Goal: Task Accomplishment & Management: Complete application form

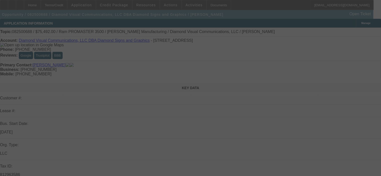
select select "0"
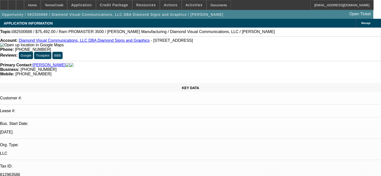
select select "1"
select select "6"
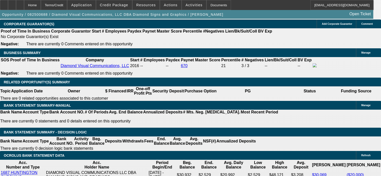
scroll to position [777, 0]
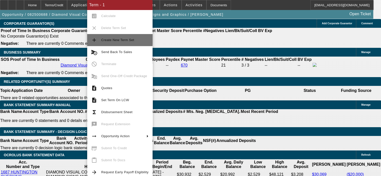
click at [120, 38] on span "Create New Term Set" at bounding box center [124, 40] width 47 height 6
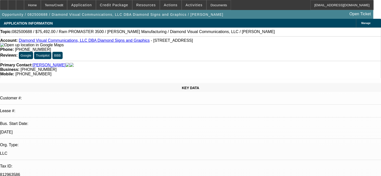
select select "0"
select select "6"
select select "0"
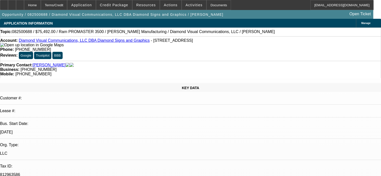
select select "0"
select select "6"
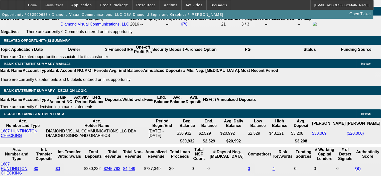
scroll to position [827, 0]
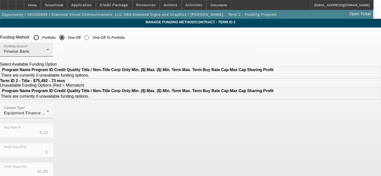
click at [47, 52] on div "Finwise Bank" at bounding box center [25, 52] width 43 height 6
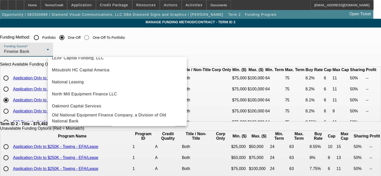
scroll to position [142, 0]
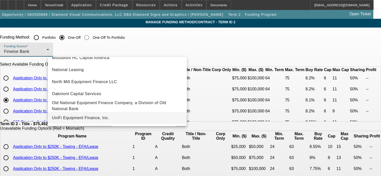
click at [135, 119] on mat-option "UniFi Equipment Finance, Inc." at bounding box center [117, 118] width 139 height 12
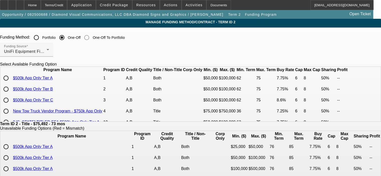
click at [11, 105] on input "radio" at bounding box center [6, 100] width 10 height 10
radio input "true"
type input "8.60"
type input "8"
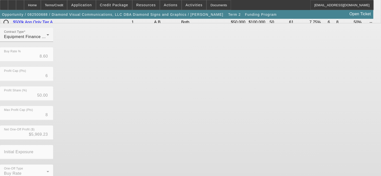
scroll to position [169, 0]
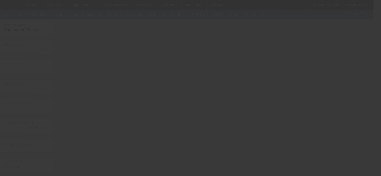
type input "8.10"
type input "11"
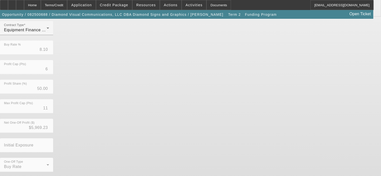
scroll to position [0, 0]
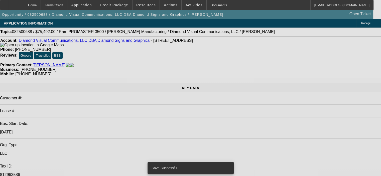
select select "0"
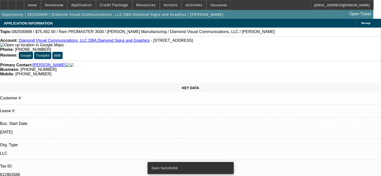
select select "0"
select select "6"
select select "0"
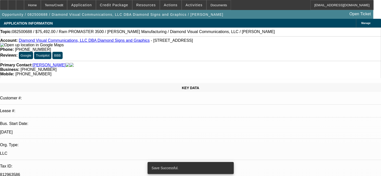
select select "0"
select select "6"
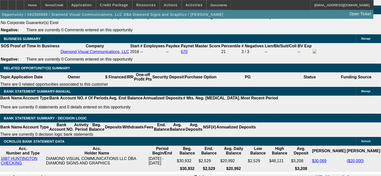
scroll to position [802, 0]
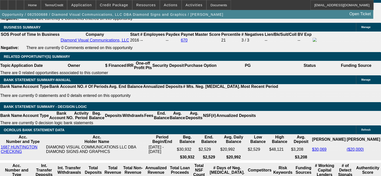
select select "0.1"
type input "$7,549.20"
type input "UNKNOWN"
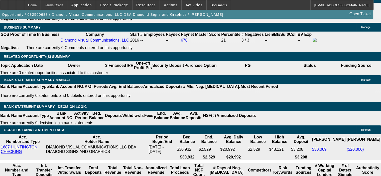
type input "$1,207.91"
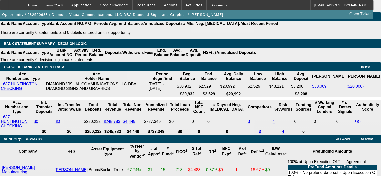
scroll to position [877, 0]
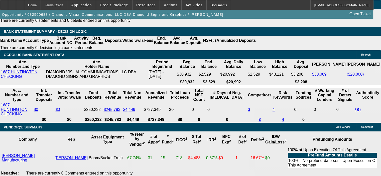
select select "3"
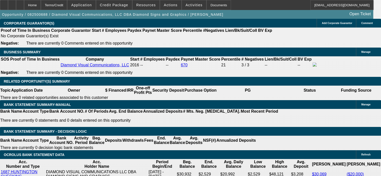
scroll to position [777, 0]
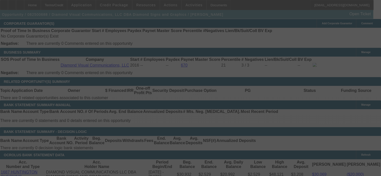
select select "0.1"
select select "0"
select select "3"
select select "0"
select select "6"
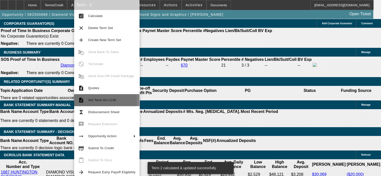
click at [103, 101] on span "Set Term On LCW" at bounding box center [102, 100] width 28 height 4
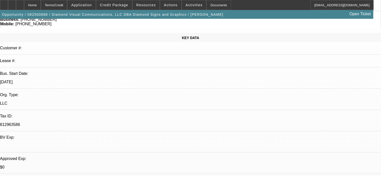
select select "0.1"
select select "0"
select select "3"
select select "0"
select select "6"
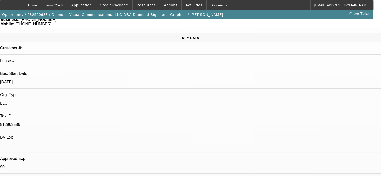
select select "0"
select select "6"
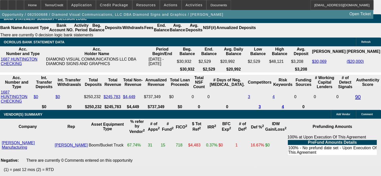
scroll to position [902, 0]
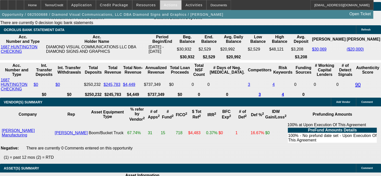
click at [168, 5] on span "Actions" at bounding box center [171, 5] width 14 height 4
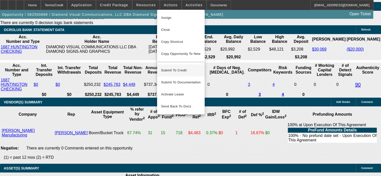
click at [178, 67] on span "Submit To Credit" at bounding box center [181, 70] width 40 height 6
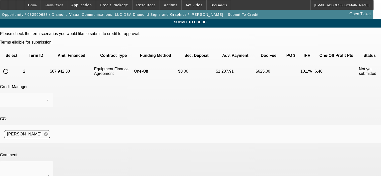
click at [11, 66] on input "radio" at bounding box center [6, 71] width 10 height 10
radio input "true"
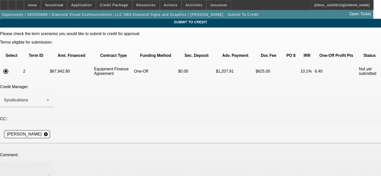
click at [49, 161] on div at bounding box center [26, 171] width 45 height 20
type textarea "[PERSON_NAME], please submit to Unifi, thanks. [PERSON_NAME]"
click at [201, 85] on div "Credit Manager: Syndications" at bounding box center [190, 99] width 381 height 28
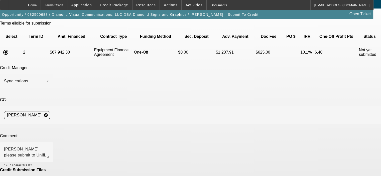
scroll to position [36, 0]
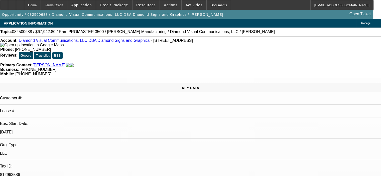
select select "0.1"
select select "0"
select select "3"
select select "0"
select select "6"
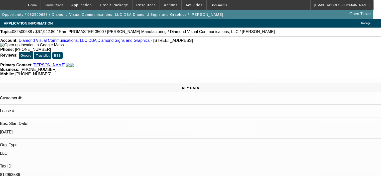
select select "0"
select select "6"
